Goal: Information Seeking & Learning: Learn about a topic

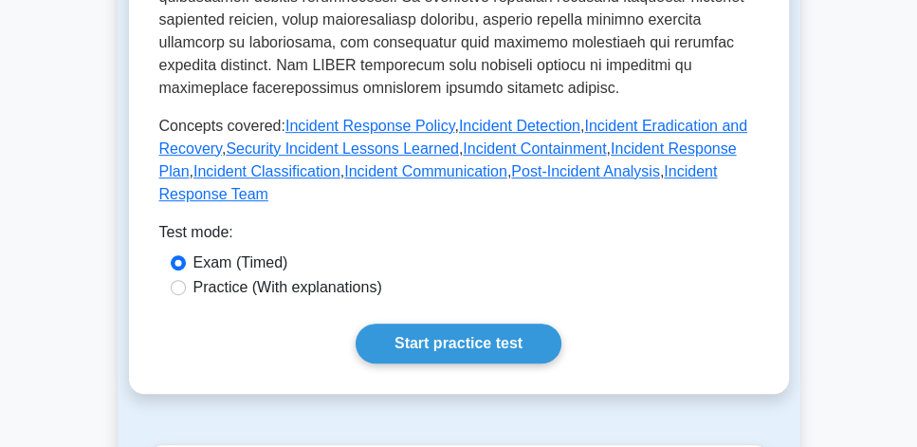
scroll to position [921, 0]
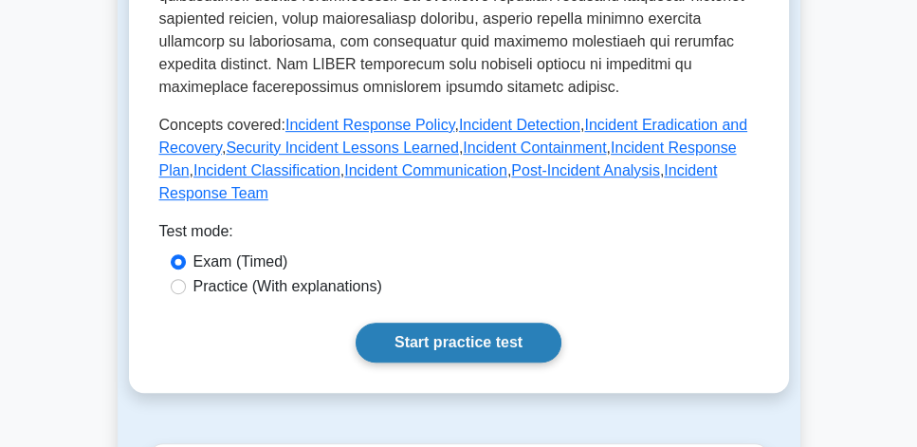
click at [491, 323] on link "Start practice test" at bounding box center [459, 343] width 206 height 40
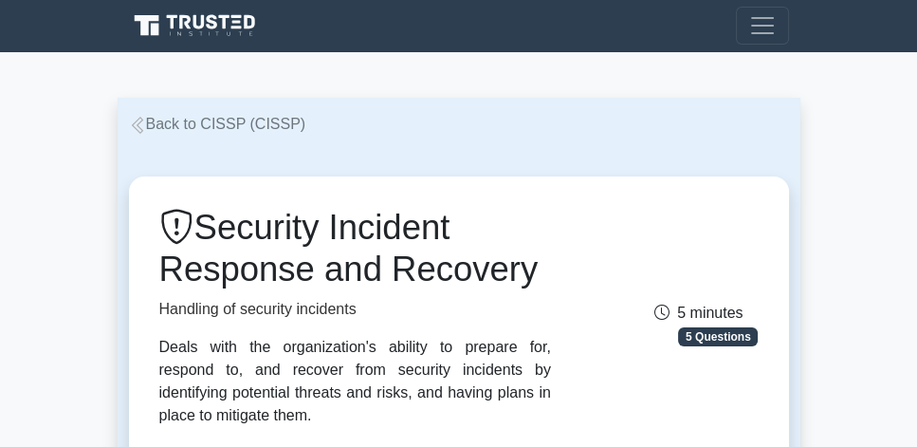
scroll to position [0, 0]
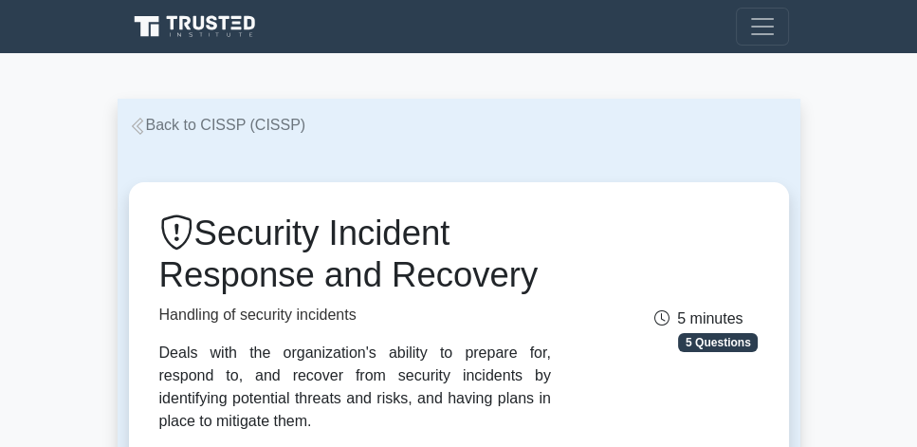
click at [233, 124] on link "Back to CISSP (CISSP)" at bounding box center [217, 125] width 177 height 16
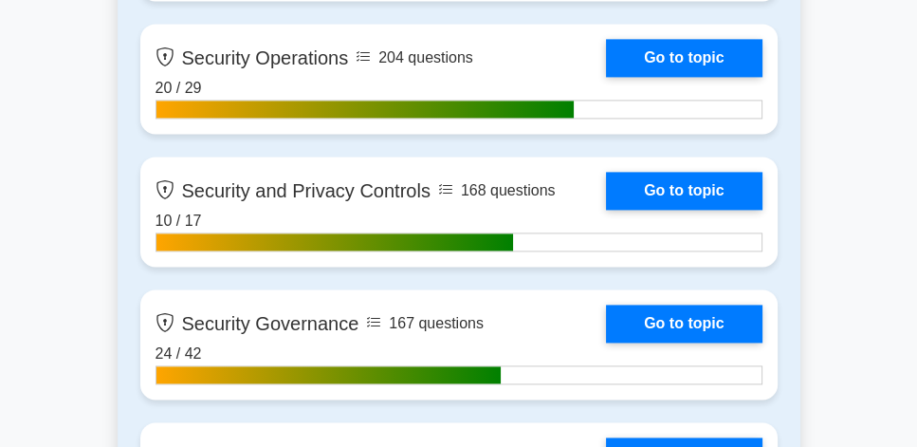
scroll to position [2439, 0]
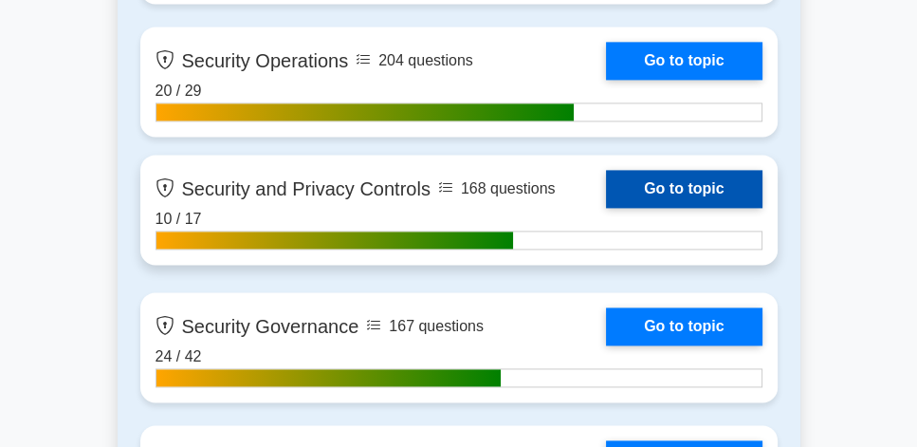
click at [706, 187] on link "Go to topic" at bounding box center [684, 189] width 156 height 38
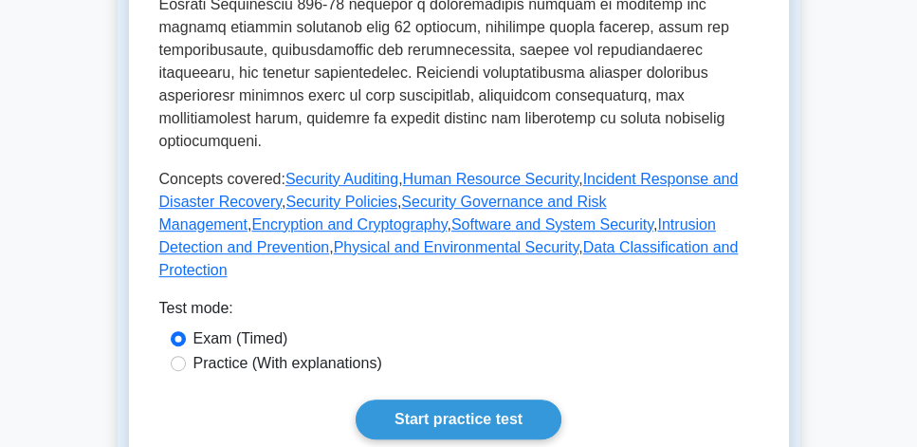
scroll to position [1083, 0]
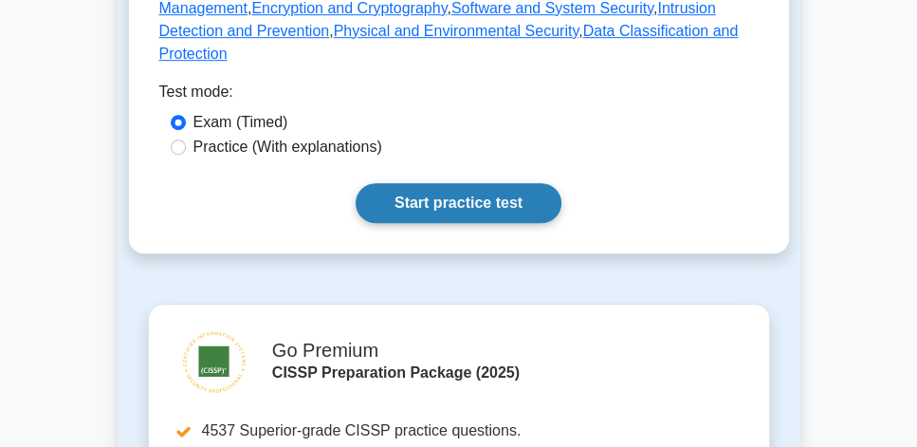
click at [484, 183] on link "Start practice test" at bounding box center [459, 203] width 206 height 40
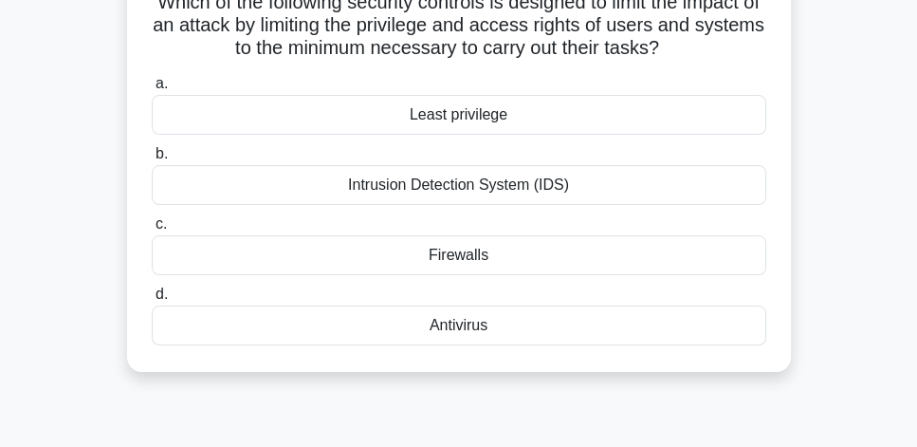
scroll to position [108, 0]
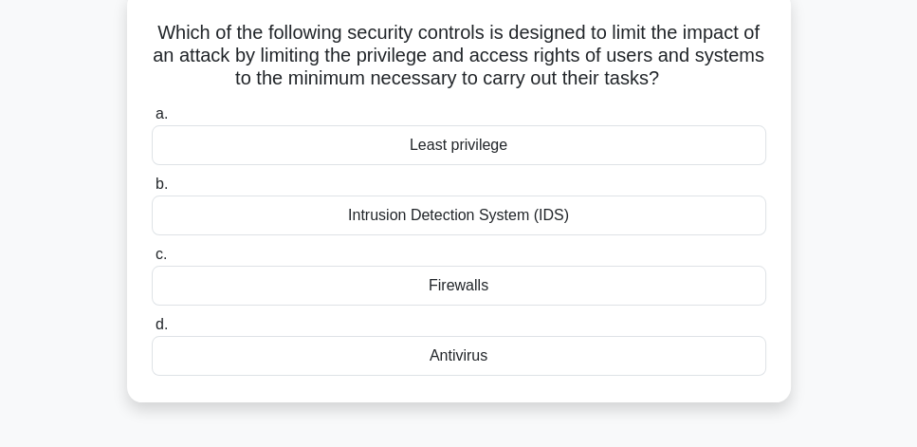
click at [711, 144] on div "Least privilege" at bounding box center [459, 145] width 615 height 40
click at [152, 120] on input "a. Least privilege" at bounding box center [152, 114] width 0 height 12
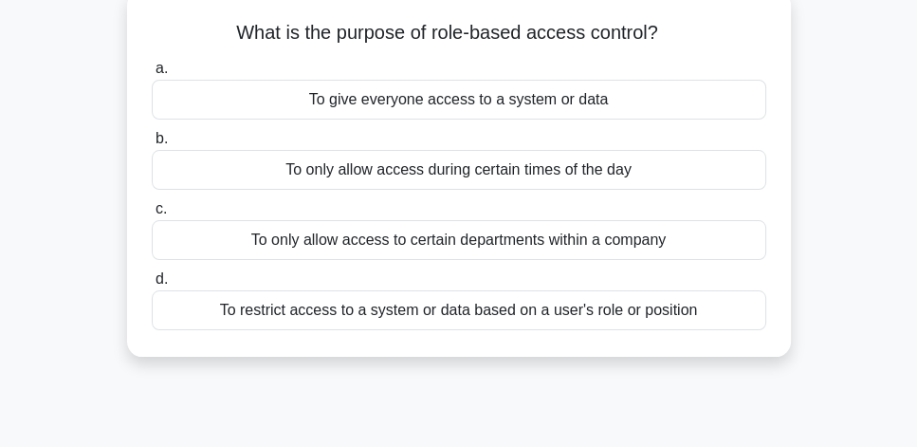
click at [732, 310] on div "To restrict access to a system or data based on a user's role or position" at bounding box center [459, 310] width 615 height 40
click at [152, 286] on input "d. To restrict access to a system or data based on a user's role or position" at bounding box center [152, 279] width 0 height 12
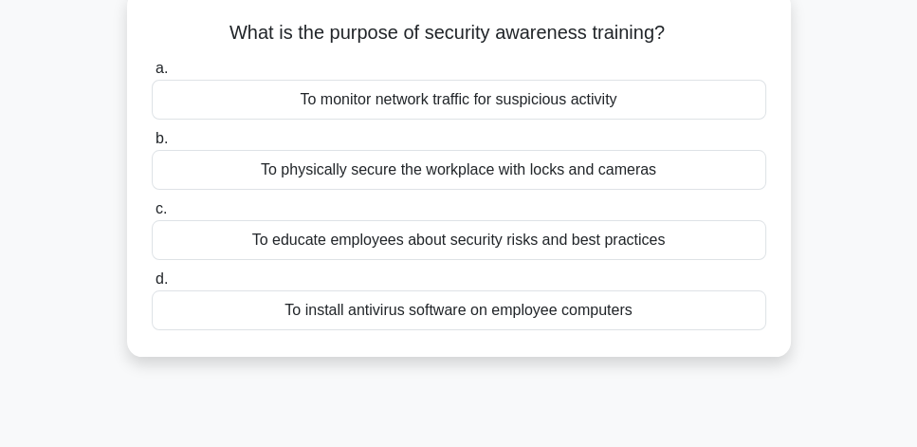
click at [680, 249] on div "To educate employees about security risks and best practices" at bounding box center [459, 240] width 615 height 40
click at [152, 215] on input "c. To educate employees about security risks and best practices" at bounding box center [152, 209] width 0 height 12
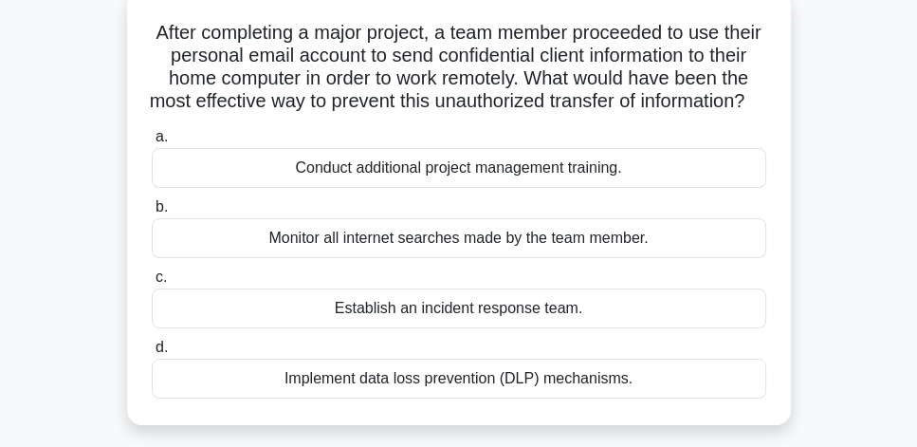
click at [586, 398] on div "Implement data loss prevention (DLP) mechanisms." at bounding box center [459, 379] width 615 height 40
click at [152, 354] on input "d. Implement data loss prevention (DLP) mechanisms." at bounding box center [152, 348] width 0 height 12
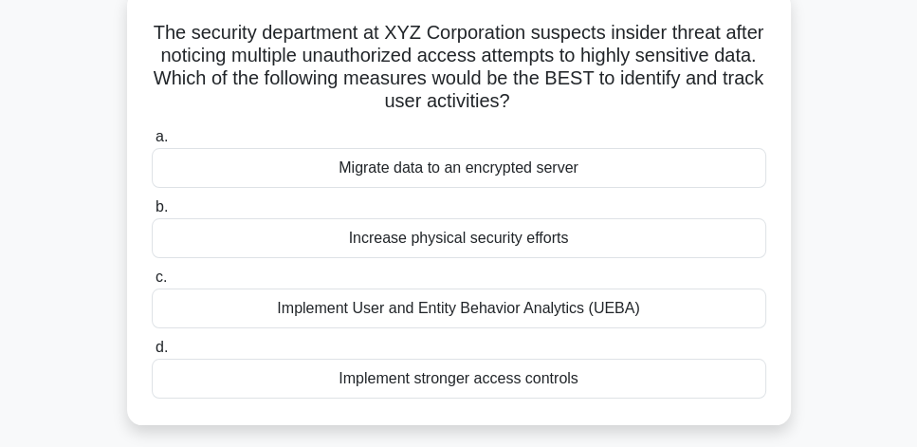
click at [578, 382] on div "Implement stronger access controls" at bounding box center [459, 379] width 615 height 40
click at [152, 354] on input "d. Implement stronger access controls" at bounding box center [152, 348] width 0 height 12
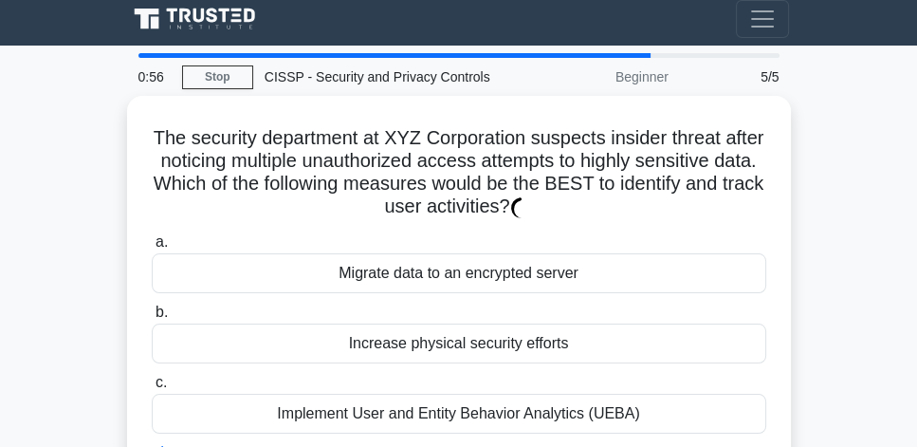
scroll to position [0, 0]
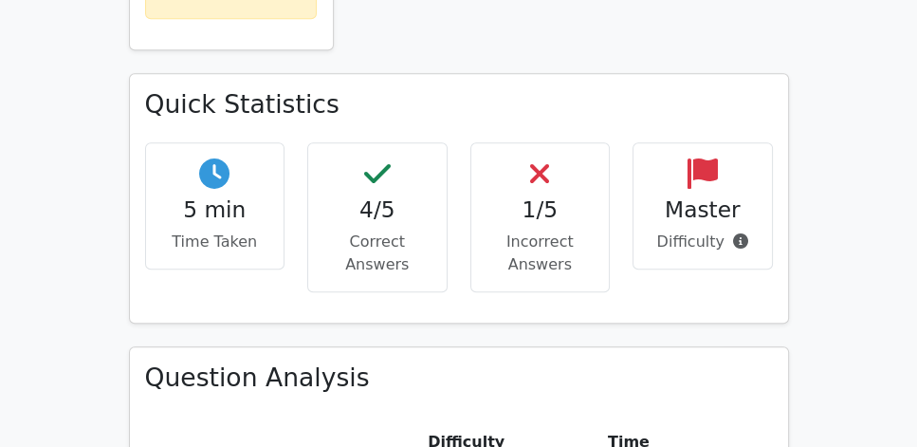
scroll to position [1247, 0]
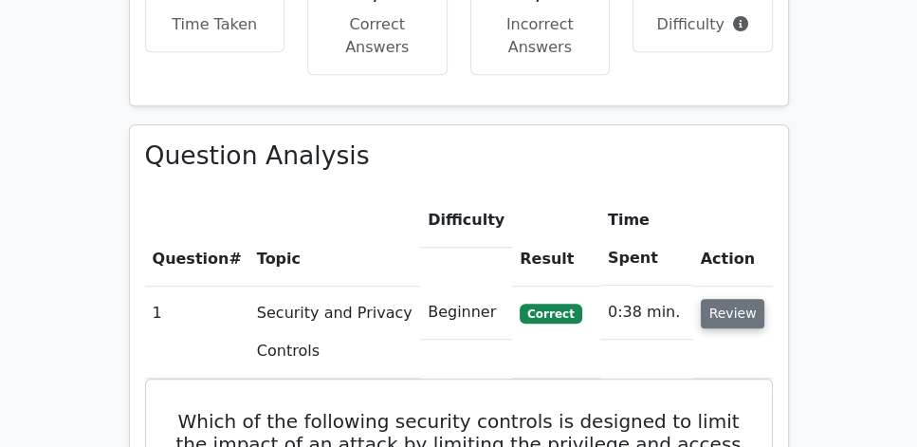
click at [743, 299] on button "Review" at bounding box center [733, 313] width 65 height 29
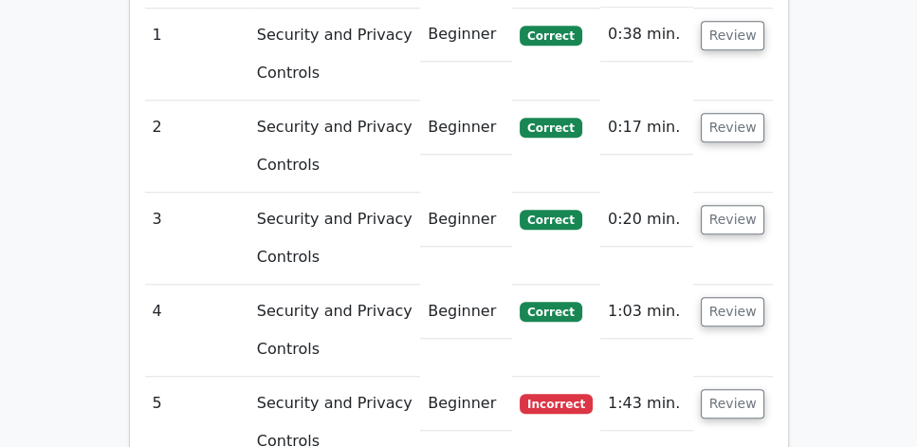
scroll to position [1572, 0]
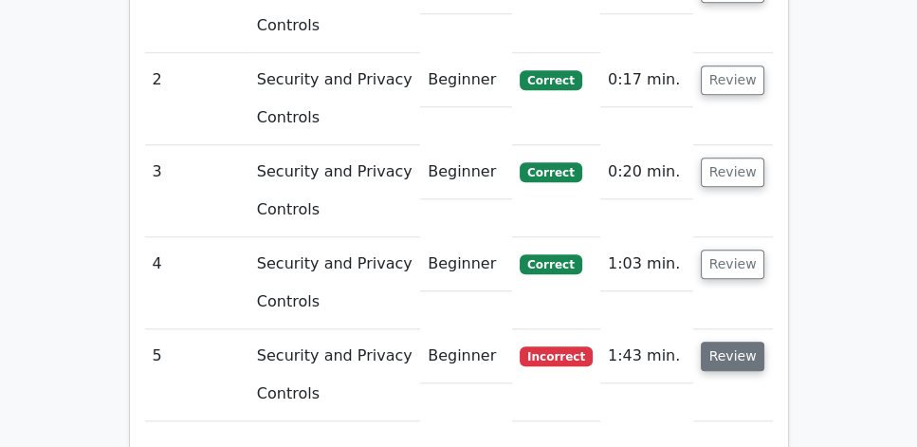
click at [757, 342] on button "Review" at bounding box center [733, 356] width 65 height 29
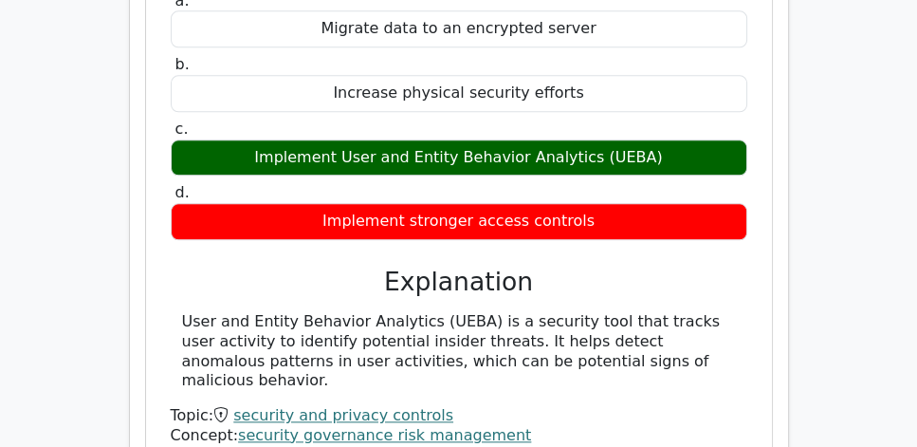
scroll to position [2168, 0]
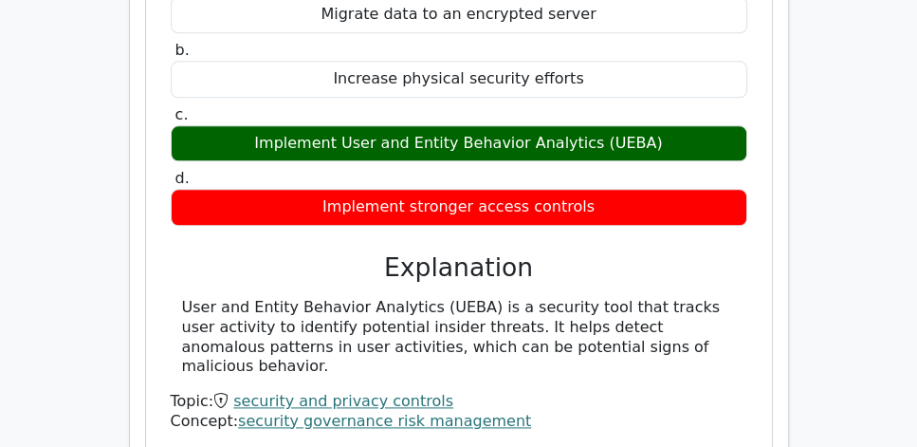
drag, startPoint x: 173, startPoint y: 231, endPoint x: 689, endPoint y: 287, distance: 519.1
click at [689, 298] on div "User and Entity Behavior Analytics (UEBA) is a security tool that tracks user a…" at bounding box center [459, 337] width 577 height 79
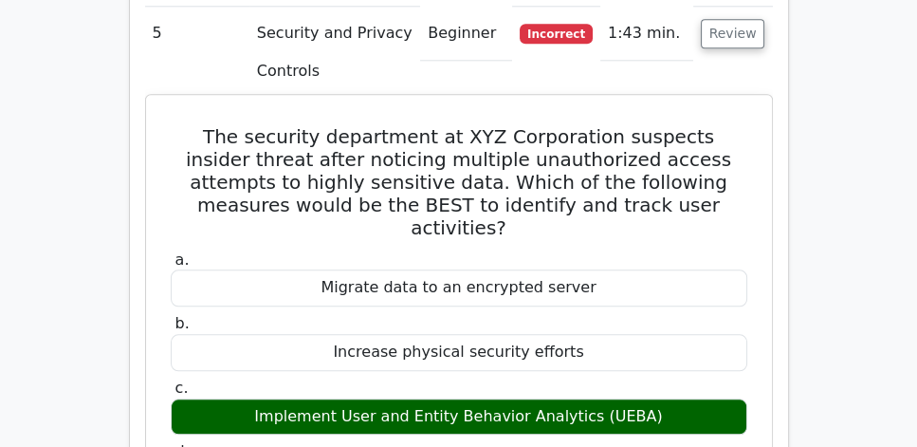
scroll to position [1842, 0]
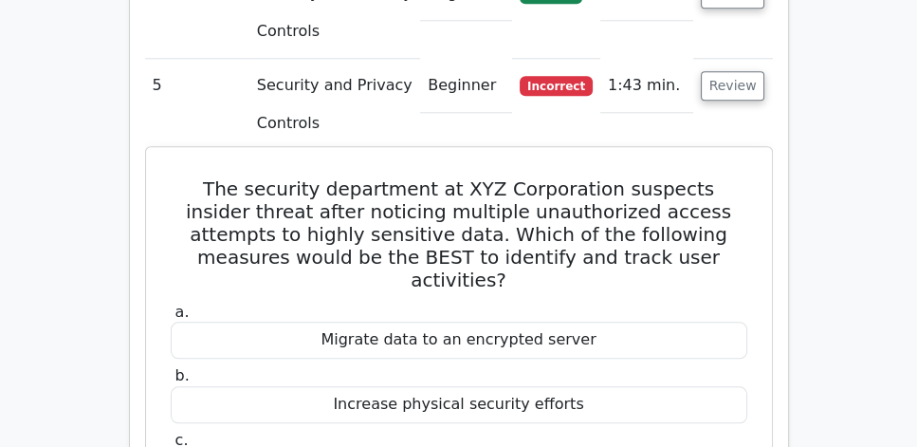
drag, startPoint x: 198, startPoint y: 142, endPoint x: 535, endPoint y: 346, distance: 393.7
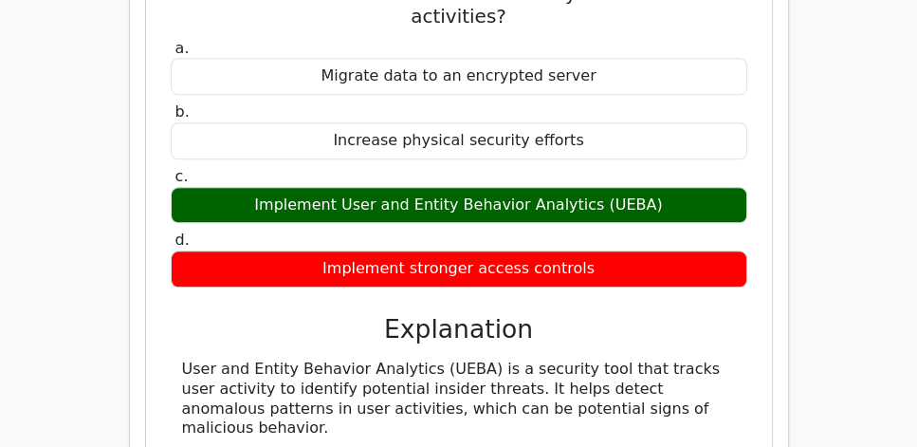
scroll to position [2114, 0]
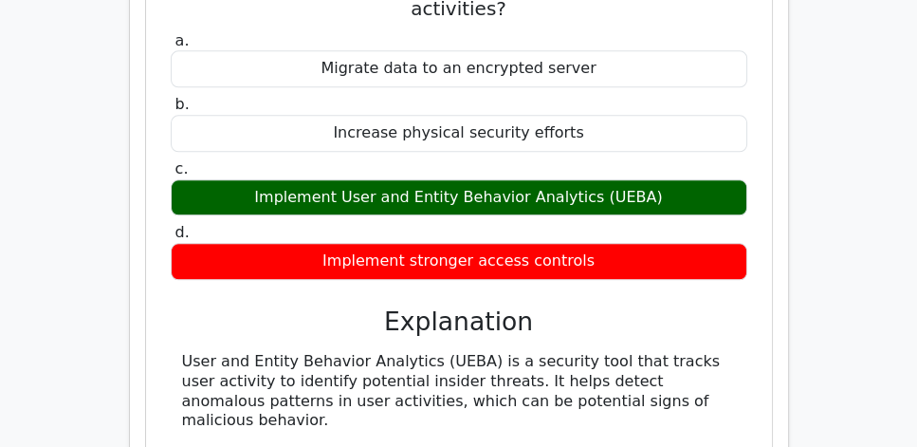
click at [372, 352] on div "User and Entity Behavior Analytics (UEBA) is a security tool that tracks user a…" at bounding box center [459, 391] width 554 height 79
copy div "The security department at XYZ Corporation suspects insider threat after notici…"
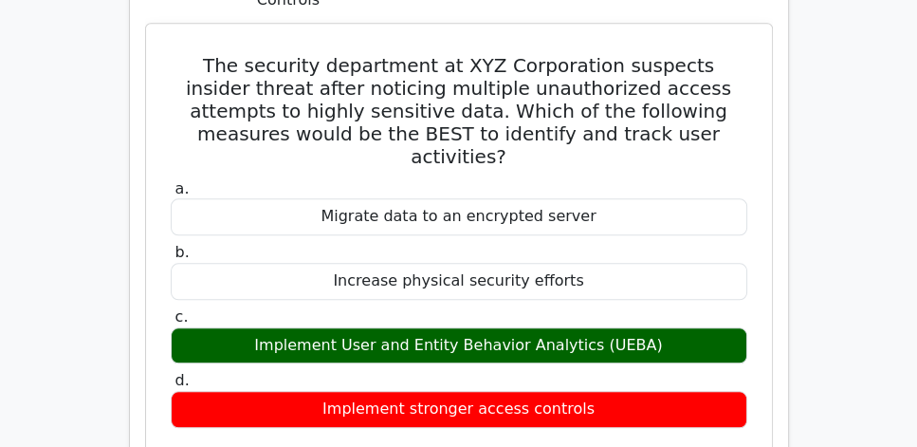
scroll to position [1951, 0]
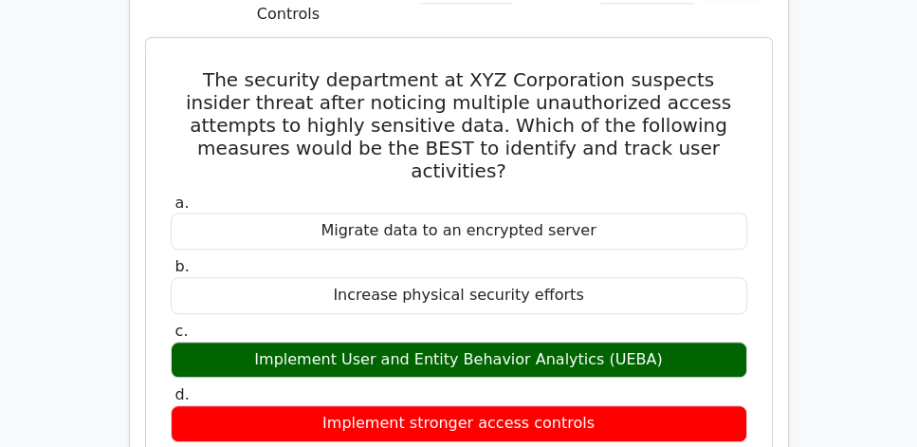
click at [463, 190] on div "a. Migrate data to an encrypted server b. Increase physical security efforts c.…" at bounding box center [459, 318] width 600 height 256
drag, startPoint x: 181, startPoint y: 28, endPoint x: 610, endPoint y: 275, distance: 495.1
click at [610, 275] on div "The security department at XYZ Corporation suspects insider threat after notici…" at bounding box center [459, 355] width 611 height 618
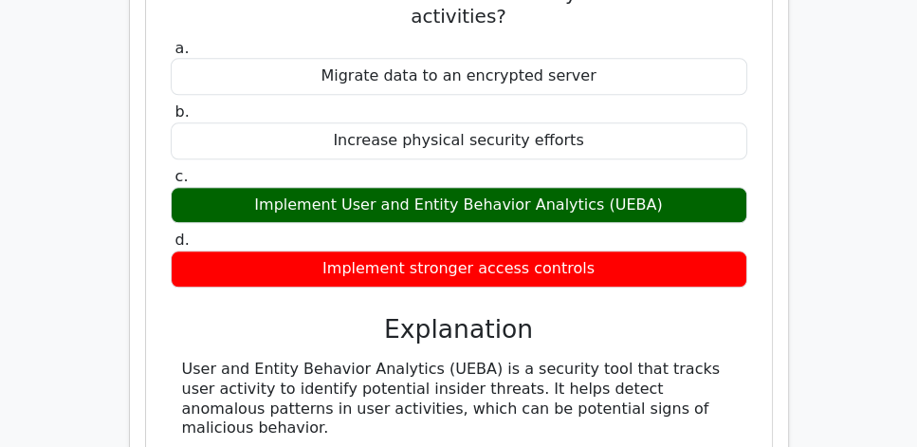
scroll to position [2114, 0]
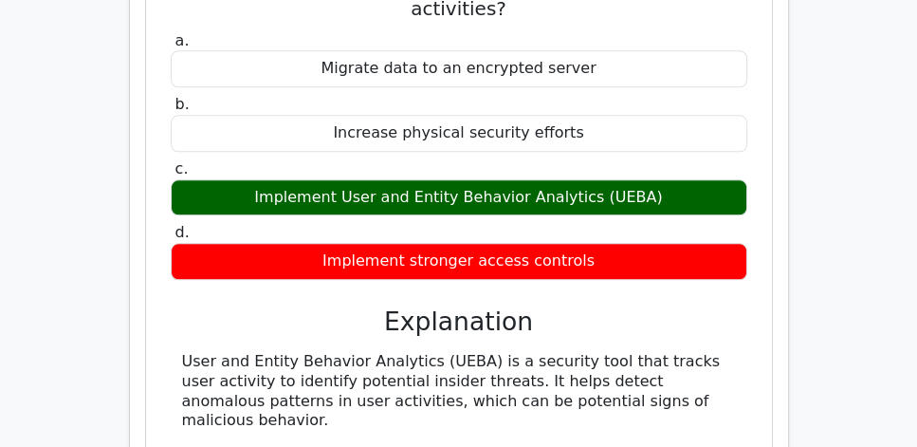
click at [301, 352] on div "User and Entity Behavior Analytics (UEBA) is a security tool that tracks user a…" at bounding box center [459, 391] width 554 height 79
copy div "The security department at XYZ Corporation suspects insider threat after notici…"
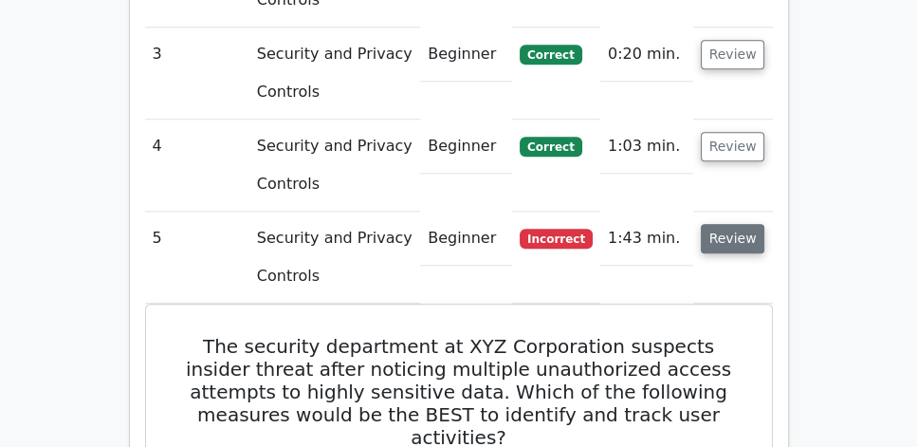
scroll to position [1680, 0]
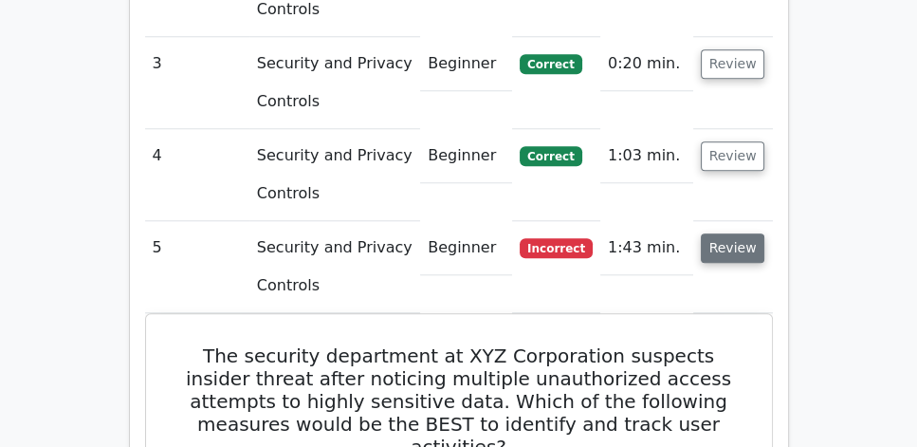
click at [712, 233] on button "Review" at bounding box center [733, 247] width 65 height 29
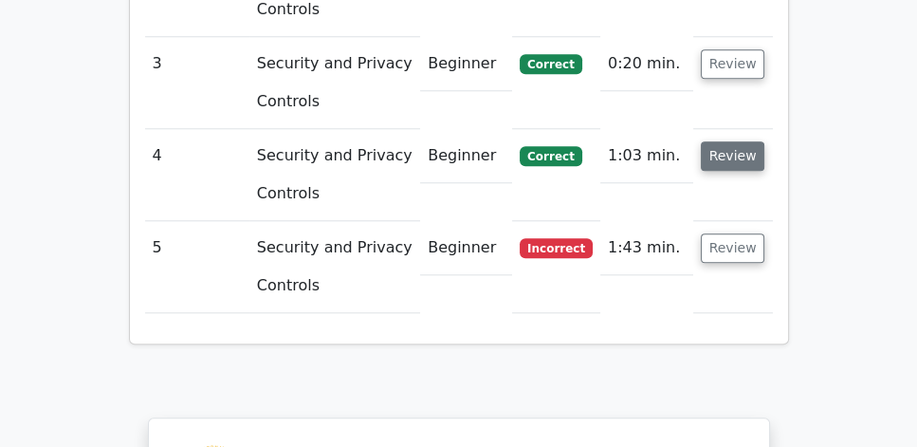
click at [738, 141] on button "Review" at bounding box center [733, 155] width 65 height 29
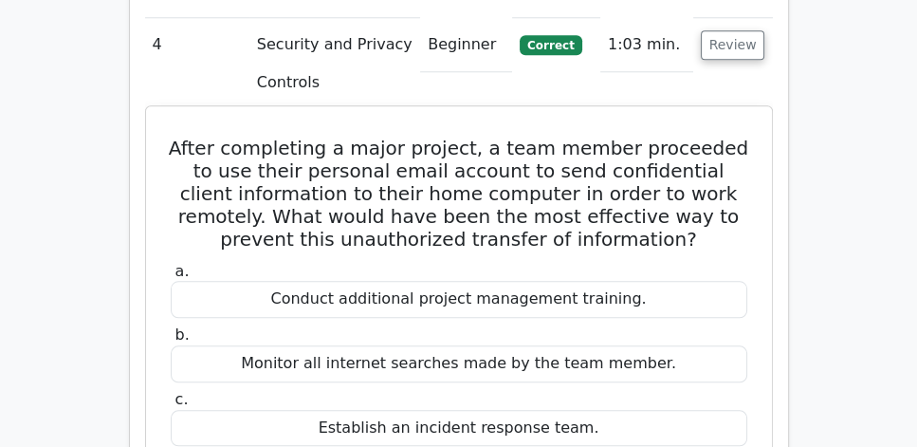
scroll to position [1788, 0]
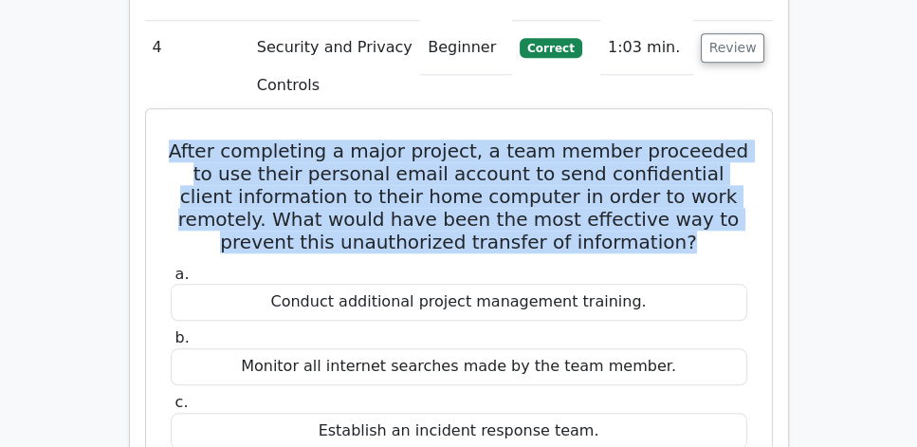
drag, startPoint x: 172, startPoint y: 99, endPoint x: 647, endPoint y: 191, distance: 484.1
click at [647, 191] on h5 "After completing a major project, a team member proceeded to use their personal…" at bounding box center [459, 196] width 581 height 114
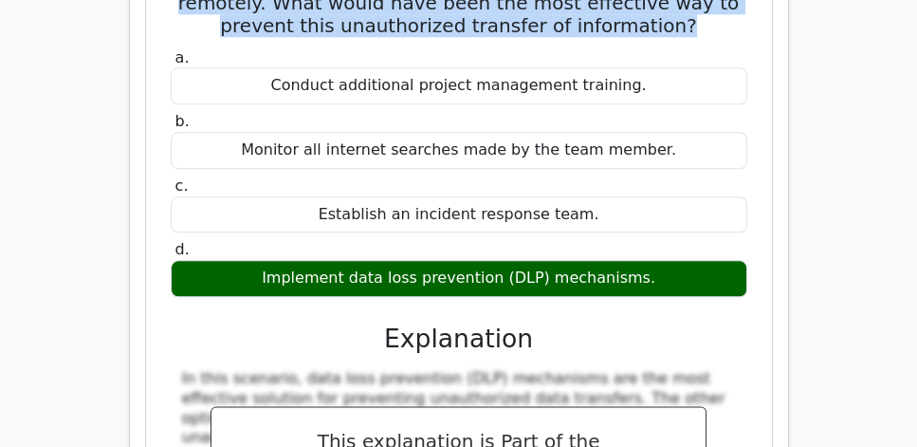
scroll to position [2005, 0]
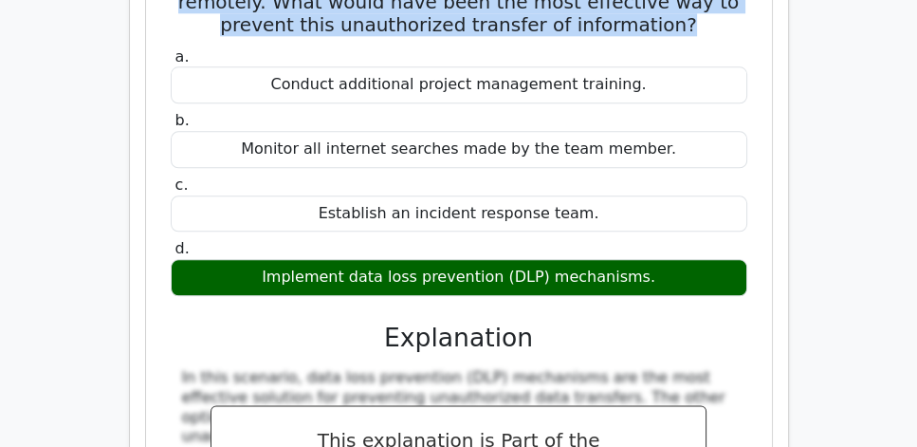
click at [656, 259] on div "Implement data loss prevention (DLP) mechanisms." at bounding box center [459, 277] width 577 height 37
copy div "After completing a major project, a team member proceeded to use their personal…"
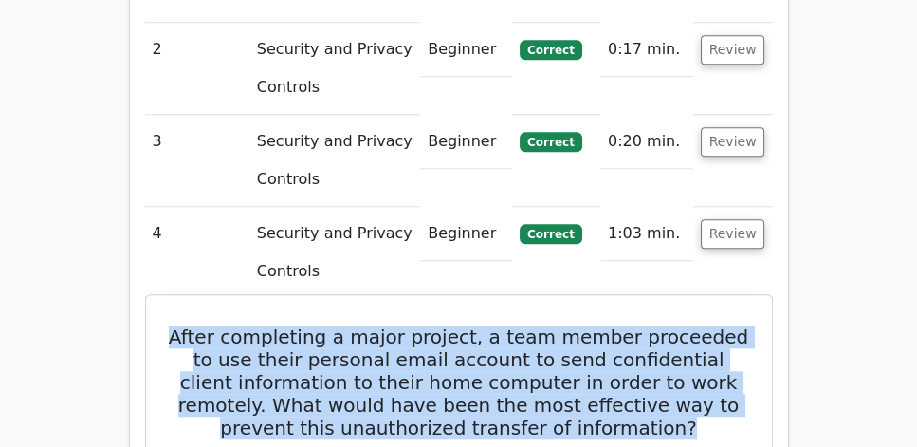
scroll to position [1572, 0]
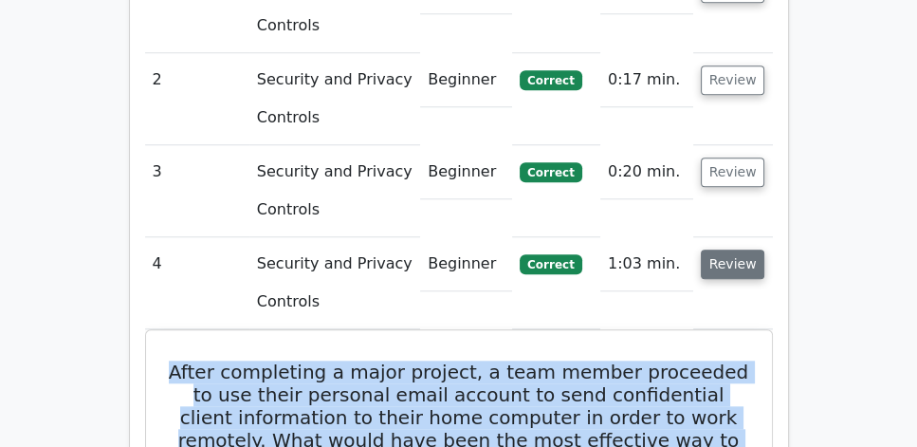
click at [722, 249] on button "Review" at bounding box center [733, 263] width 65 height 29
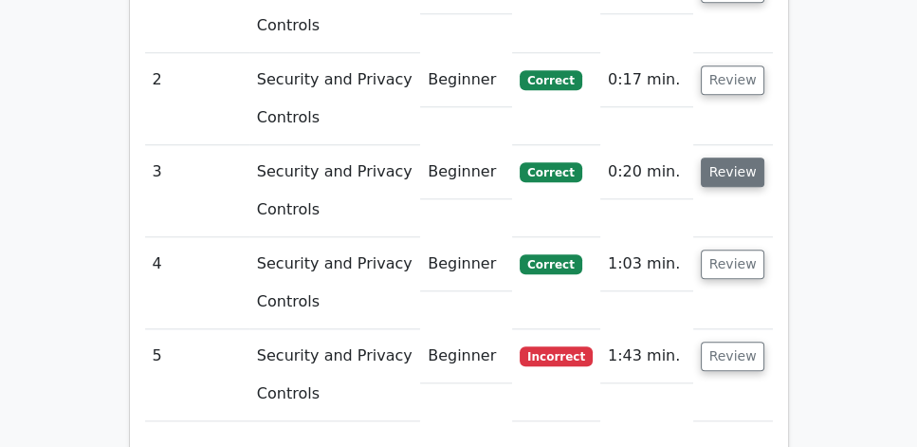
click at [737, 157] on button "Review" at bounding box center [733, 171] width 65 height 29
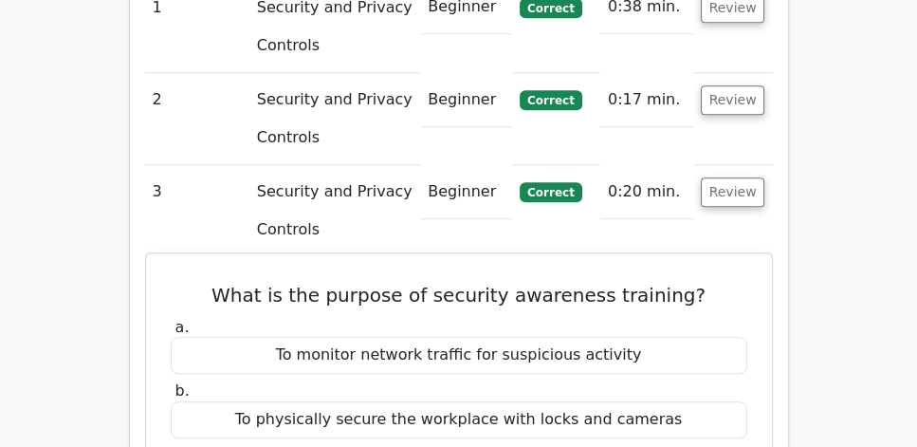
scroll to position [1518, 0]
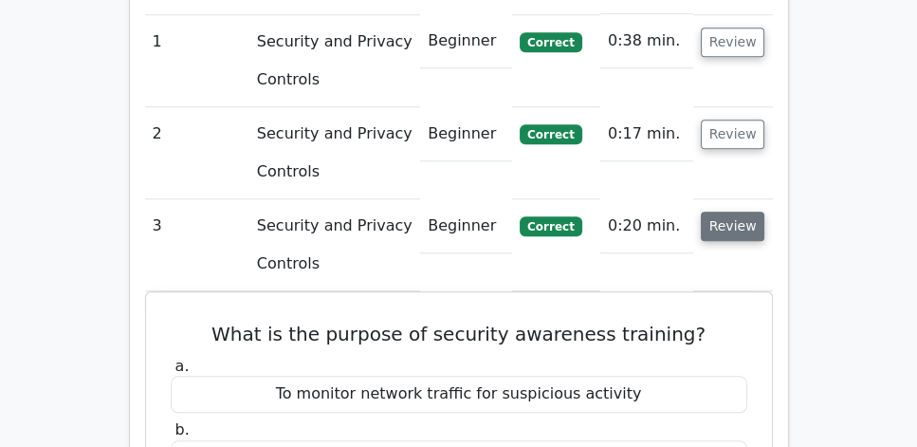
click at [748, 212] on button "Review" at bounding box center [733, 226] width 65 height 29
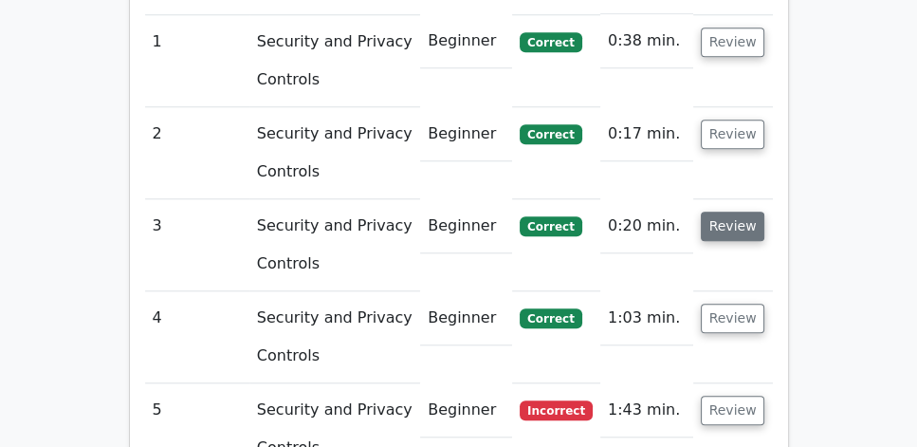
click at [745, 212] on button "Review" at bounding box center [733, 226] width 65 height 29
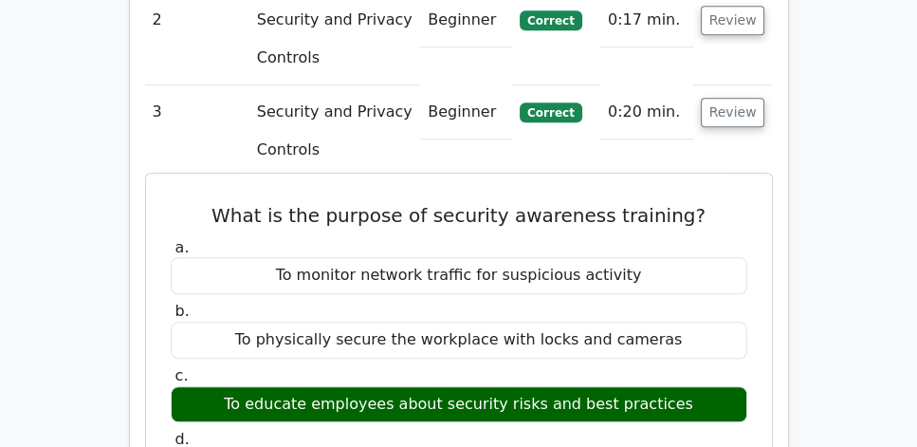
scroll to position [1626, 0]
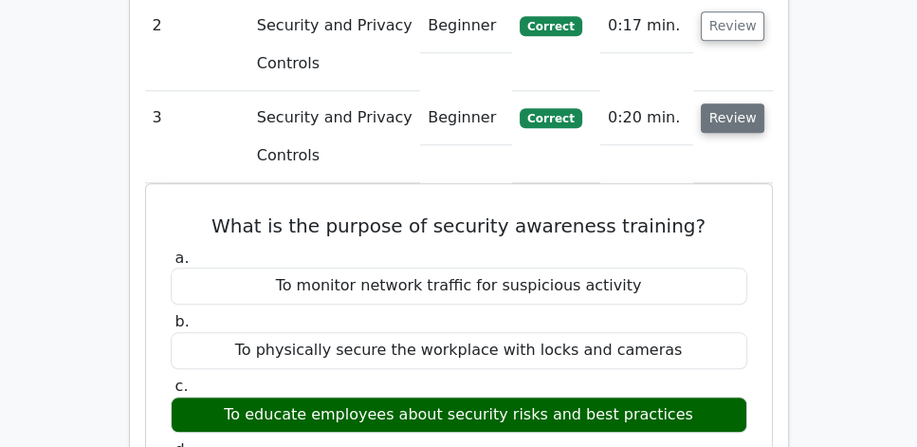
click at [737, 103] on button "Review" at bounding box center [733, 117] width 65 height 29
